Goal: Task Accomplishment & Management: Complete application form

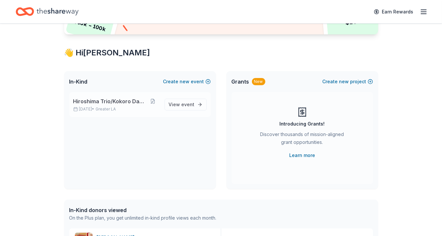
scroll to position [97, 0]
click at [136, 99] on span "Hiroshima Trio/Kokoro Dance" at bounding box center [109, 101] width 73 height 8
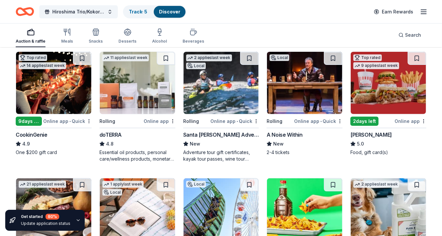
scroll to position [196, 0]
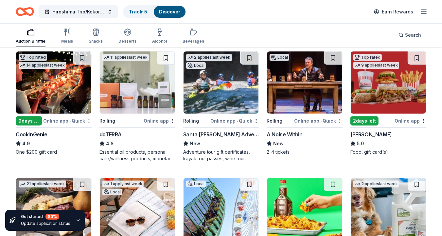
click at [71, 91] on img at bounding box center [53, 82] width 75 height 62
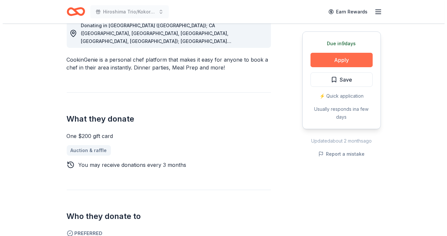
scroll to position [196, 0]
click at [334, 60] on button "Apply" at bounding box center [339, 60] width 62 height 14
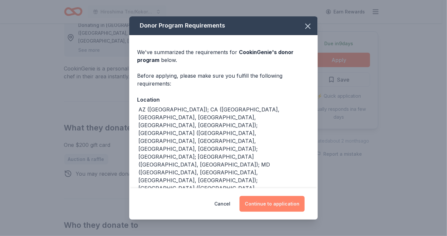
click at [276, 200] on button "Continue to application" at bounding box center [271, 204] width 65 height 16
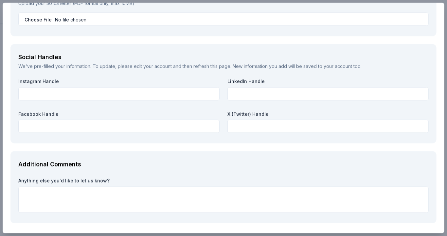
scroll to position [786, 0]
